Goal: Navigation & Orientation: Locate item on page

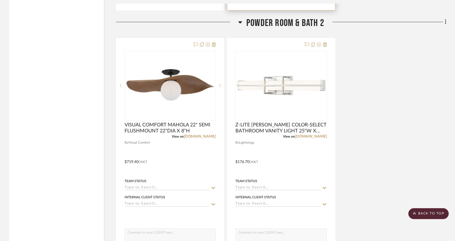
scroll to position [1481, 0]
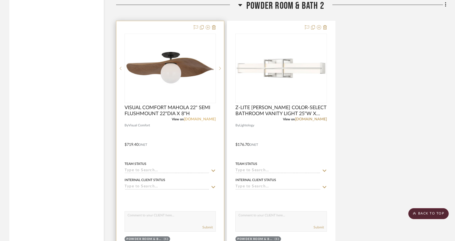
click at [209, 117] on link "[DOMAIN_NAME]" at bounding box center [200, 119] width 32 height 4
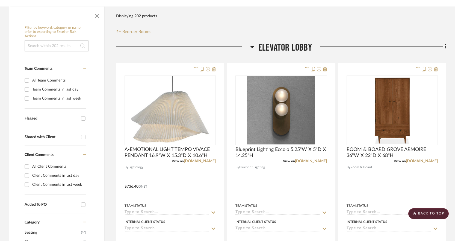
scroll to position [103, 0]
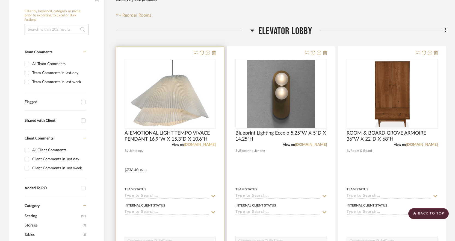
click at [215, 144] on link "[DOMAIN_NAME]" at bounding box center [200, 145] width 32 height 4
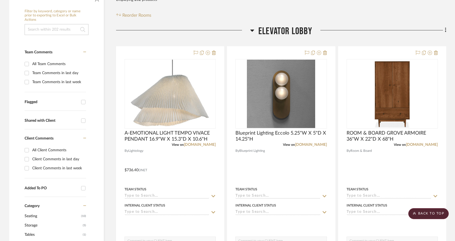
click at [252, 29] on icon at bounding box center [252, 30] width 4 height 7
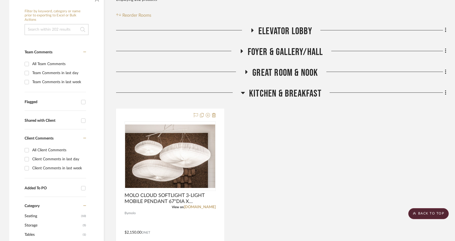
click at [243, 51] on icon at bounding box center [241, 51] width 7 height 4
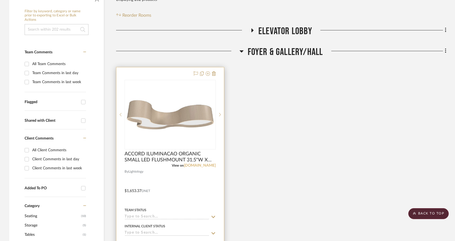
click at [199, 165] on link "[DOMAIN_NAME]" at bounding box center [200, 165] width 32 height 4
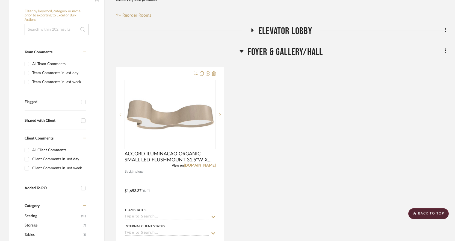
click at [241, 50] on icon at bounding box center [242, 51] width 4 height 7
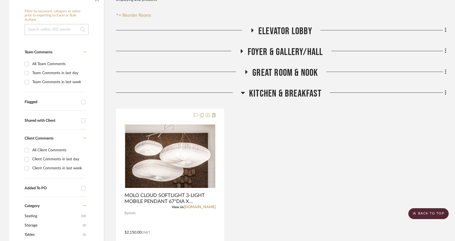
click at [241, 93] on div at bounding box center [178, 95] width 125 height 14
click at [241, 92] on icon at bounding box center [243, 93] width 4 height 2
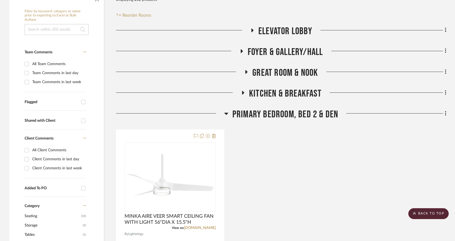
click at [246, 71] on icon at bounding box center [247, 72] width 2 height 4
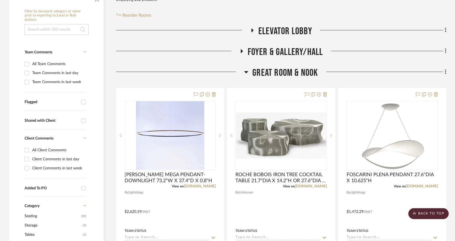
click at [246, 71] on icon at bounding box center [246, 72] width 4 height 7
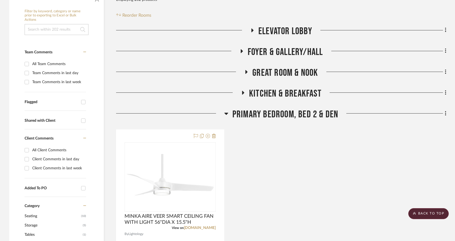
click at [226, 113] on icon at bounding box center [226, 113] width 4 height 7
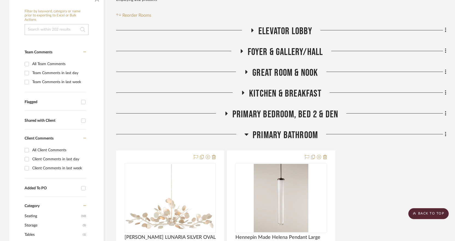
scroll to position [180, 0]
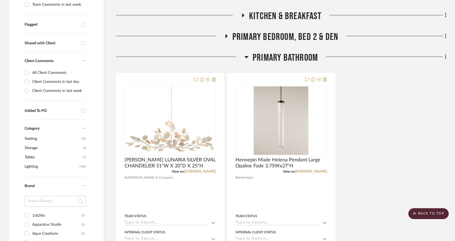
click at [245, 57] on icon at bounding box center [246, 57] width 4 height 2
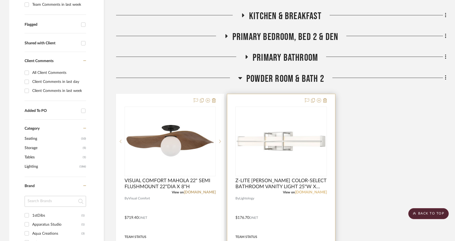
click at [308, 191] on link "[DOMAIN_NAME]" at bounding box center [311, 192] width 32 height 4
